Goal: Information Seeking & Learning: Learn about a topic

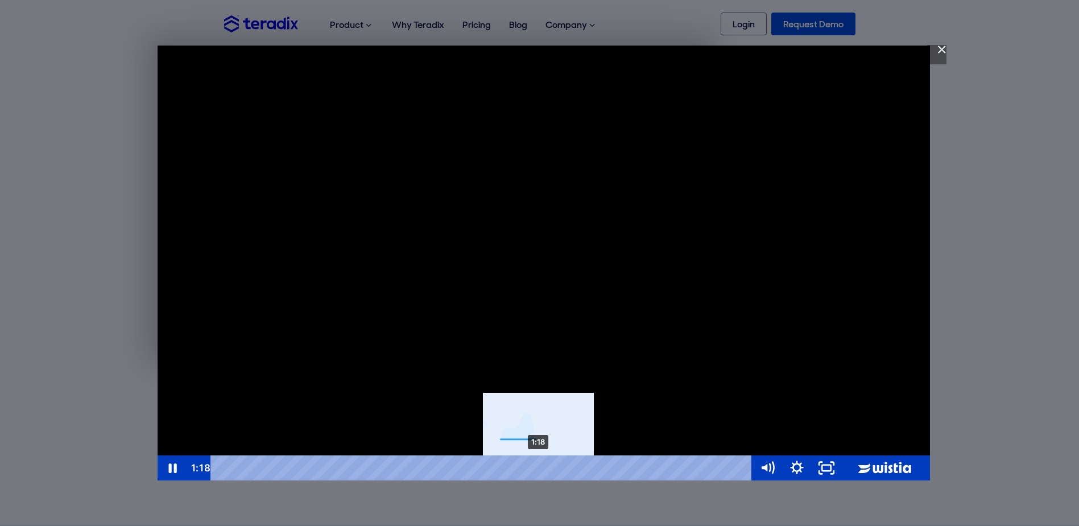
click at [539, 471] on div "1:18" at bounding box center [484, 467] width 524 height 25
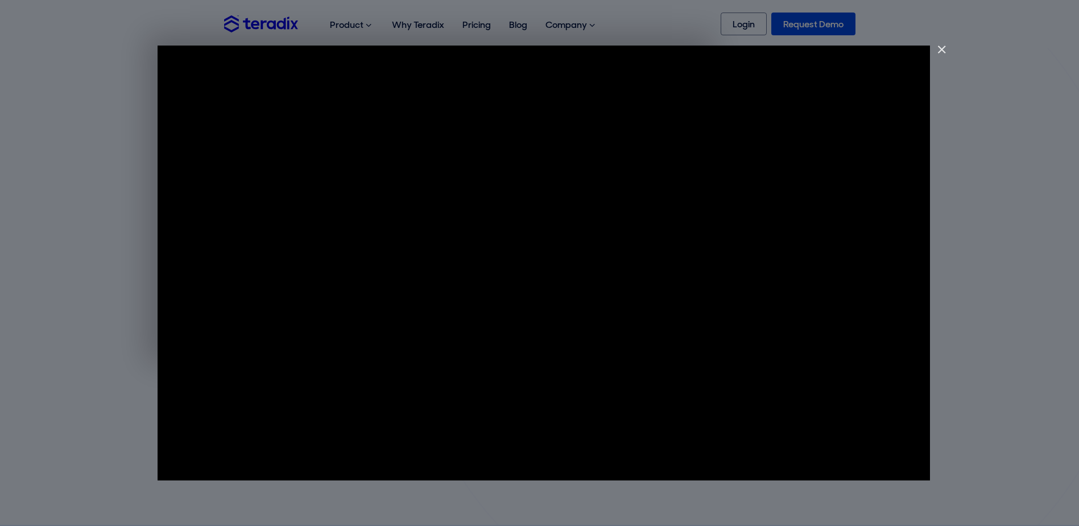
click at [937, 48] on img "Close" at bounding box center [937, 54] width 19 height 19
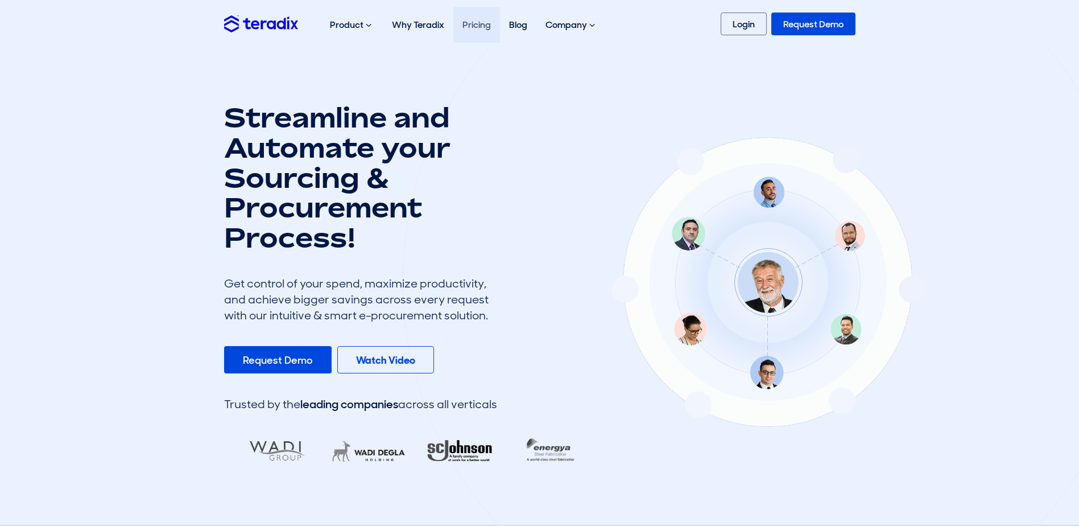
click at [480, 27] on link "Pricing" at bounding box center [477, 25] width 47 height 36
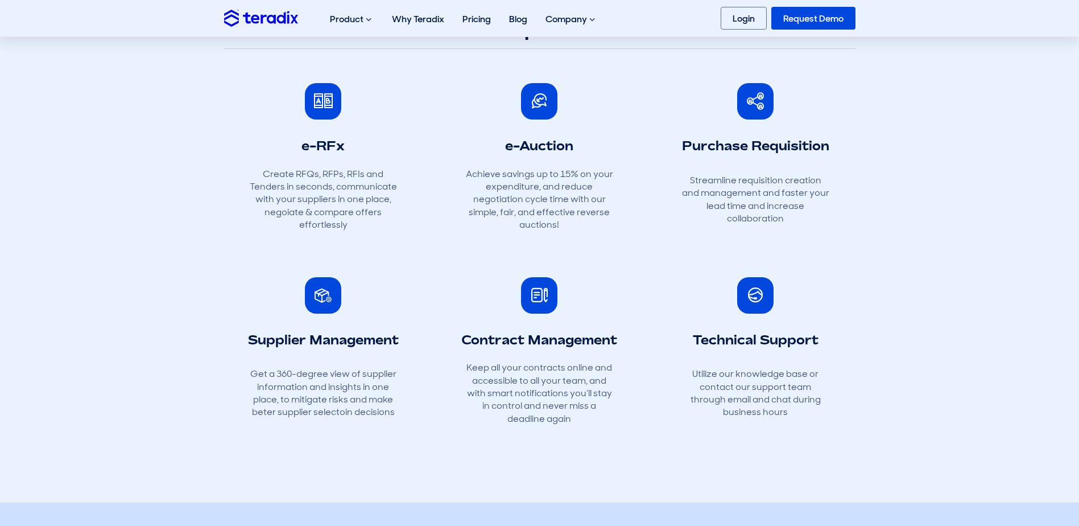
scroll to position [398, 0]
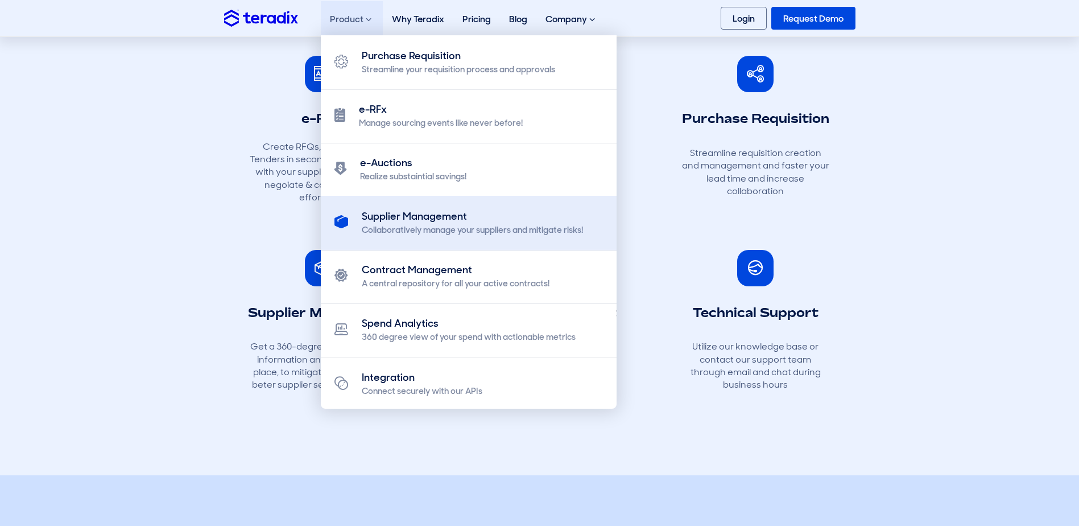
click at [405, 226] on div "Collaboratively manage your suppliers and mitigate risks!" at bounding box center [472, 230] width 221 height 12
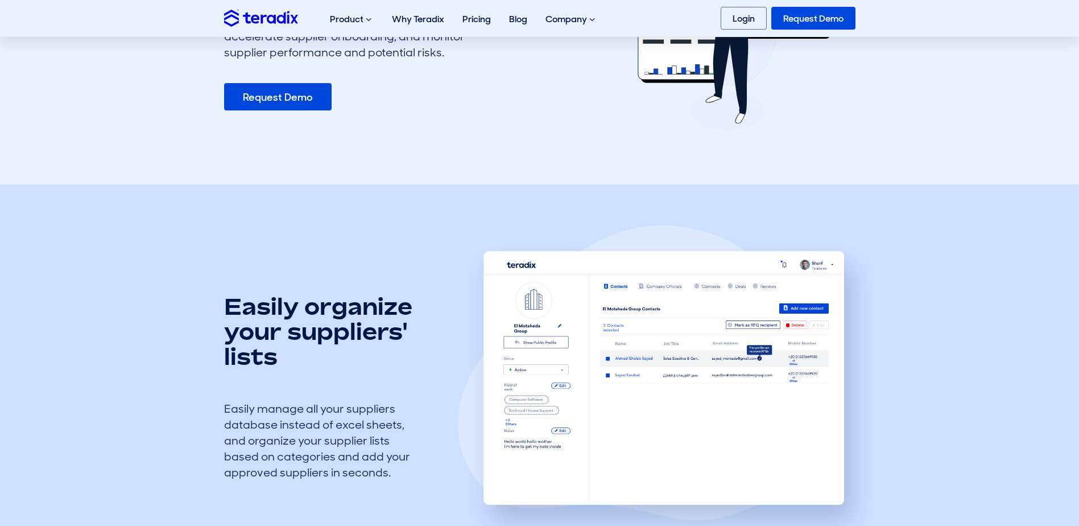
scroll to position [285, 0]
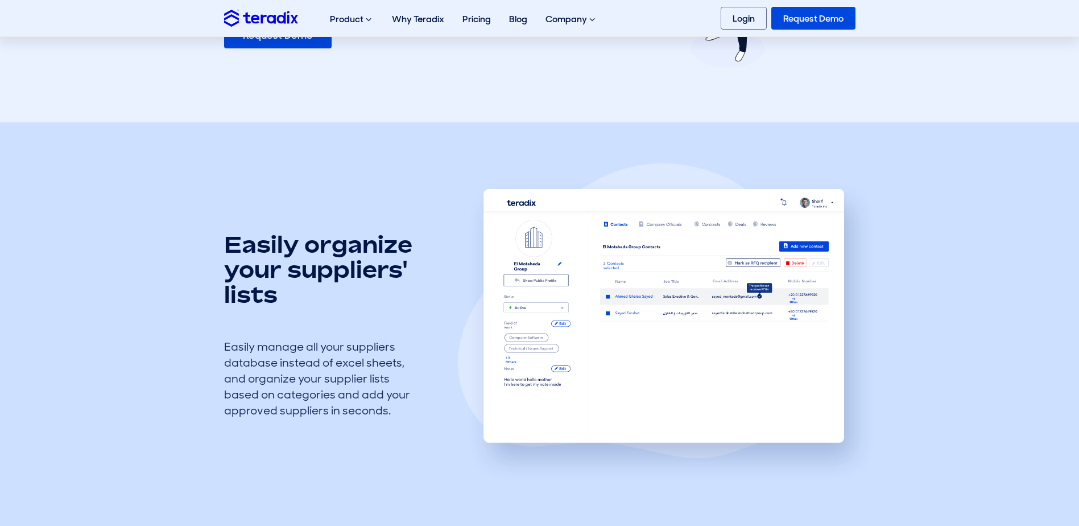
click at [681, 314] on img at bounding box center [668, 323] width 420 height 320
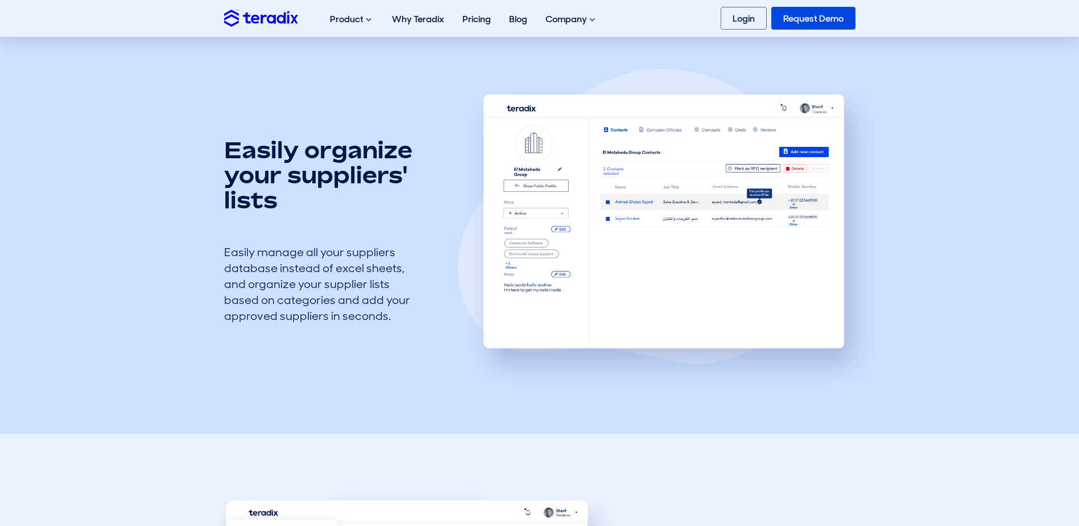
scroll to position [398, 0]
